Goal: Transaction & Acquisition: Purchase product/service

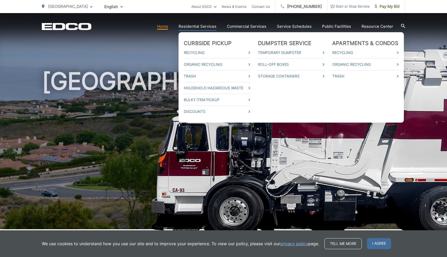
click at [193, 27] on link "Residential Services" at bounding box center [198, 26] width 38 height 6
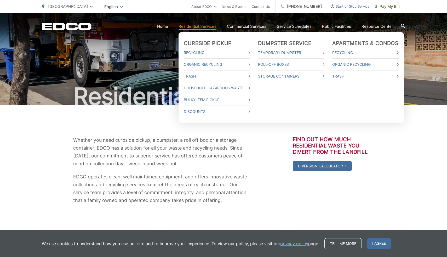
click at [193, 27] on link "Residential Services" at bounding box center [198, 26] width 38 height 6
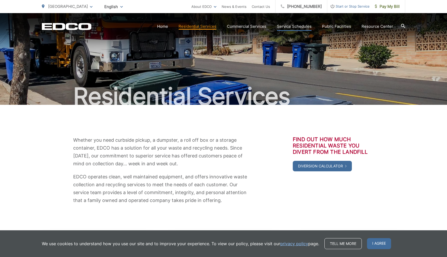
click at [307, 27] on link "Service Schedules" at bounding box center [294, 26] width 35 height 6
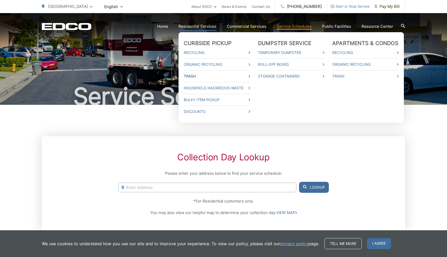
click at [203, 76] on link "Trash" at bounding box center [217, 76] width 66 height 6
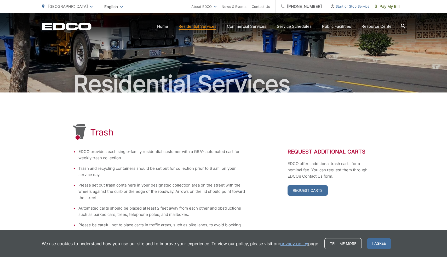
scroll to position [12, 0]
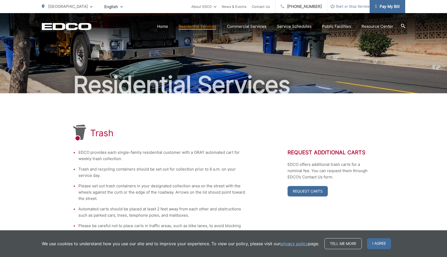
click at [391, 9] on span "Pay My Bill" at bounding box center [387, 6] width 25 height 6
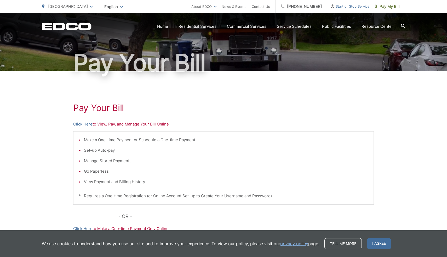
scroll to position [34, 0]
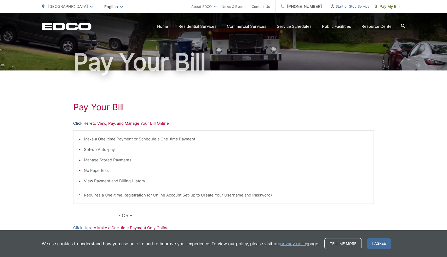
click at [84, 122] on link "Click Here" at bounding box center [82, 123] width 19 height 6
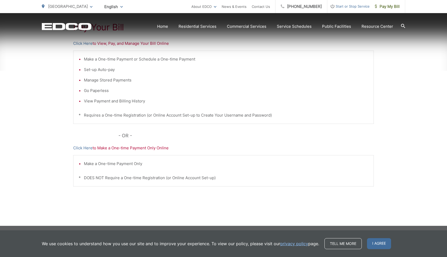
scroll to position [115, 0]
